Goal: Find contact information: Find contact information

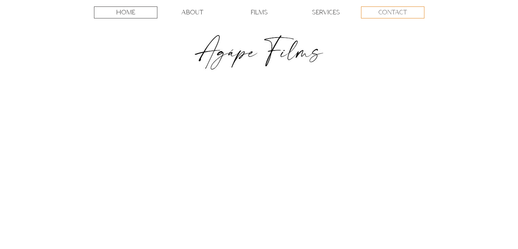
click at [383, 10] on p "CONTACT" at bounding box center [392, 12] width 29 height 11
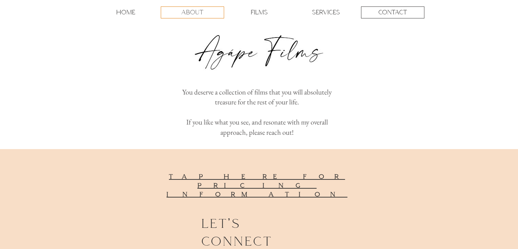
click at [195, 11] on p "ABOUT" at bounding box center [192, 12] width 22 height 11
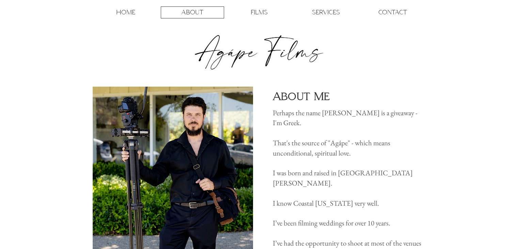
scroll to position [50, 0]
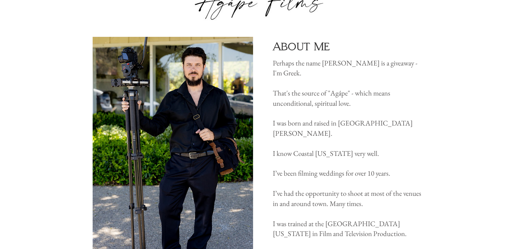
click at [228, 6] on img at bounding box center [259, 2] width 139 height 35
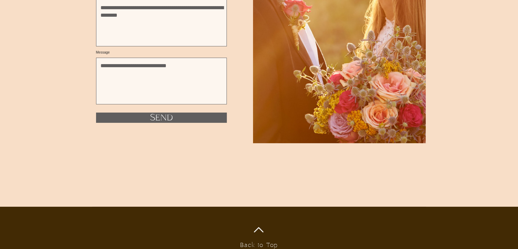
scroll to position [2468, 0]
